Goal: Task Accomplishment & Management: Manage account settings

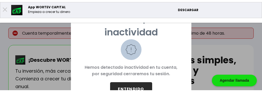
scroll to position [26, 0]
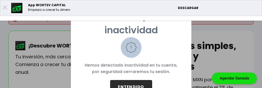
click at [128, 83] on button "ENTENDIDO" at bounding box center [131, 87] width 42 height 14
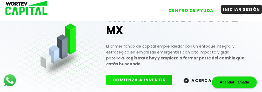
click at [234, 11] on button "INICIAR SESIÓN" at bounding box center [241, 9] width 41 height 9
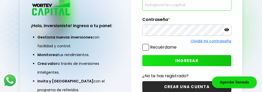
click at [185, 4] on input "text" at bounding box center [186, 4] width 84 height 11
type input "[EMAIL_ADDRESS][DOMAIN_NAME]"
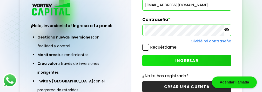
click at [143, 47] on span at bounding box center [145, 47] width 7 height 7
click at [177, 45] on input "Recuérdame" at bounding box center [177, 45] width 0 height 0
click at [157, 59] on button "INGRESAR" at bounding box center [186, 60] width 89 height 11
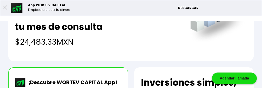
scroll to position [78, 0]
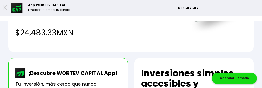
click at [0, 0] on li "Mis inversiones" at bounding box center [0, 0] width 0 height 0
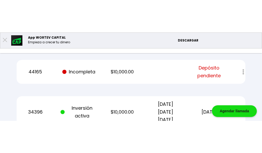
scroll to position [208, 0]
